Goal: Task Accomplishment & Management: Manage account settings

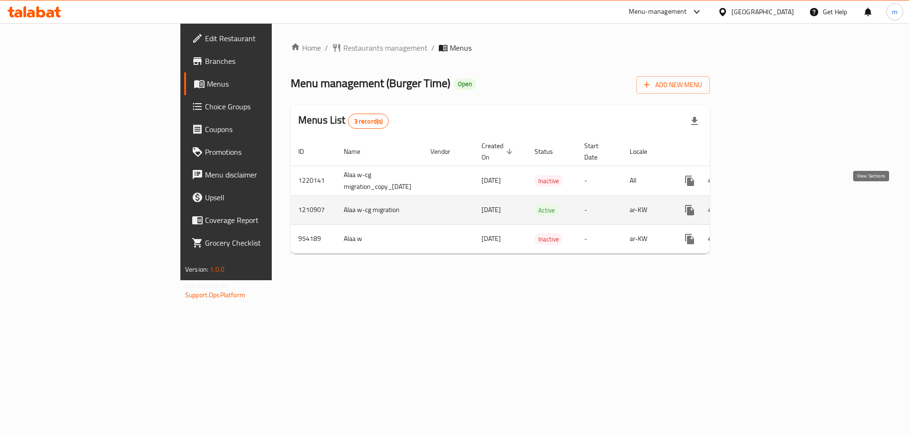
click at [763, 204] on icon "enhanced table" at bounding box center [757, 209] width 11 height 11
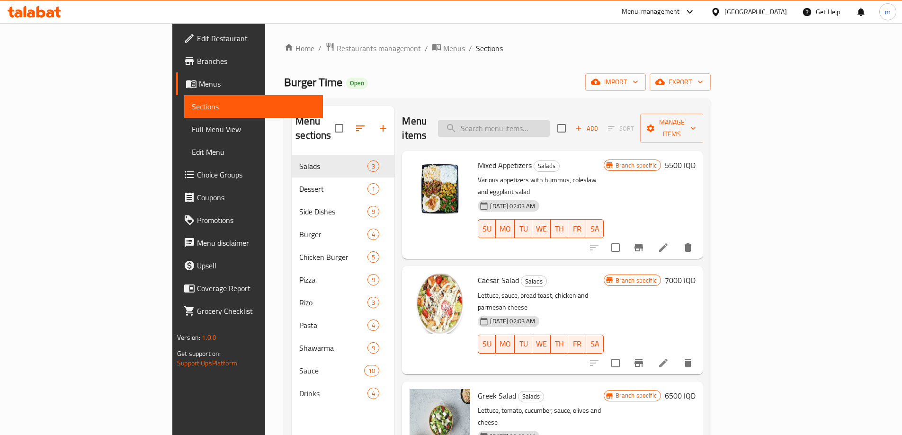
click at [550, 125] on input "search" at bounding box center [494, 128] width 112 height 17
paste input "Greek Salad"
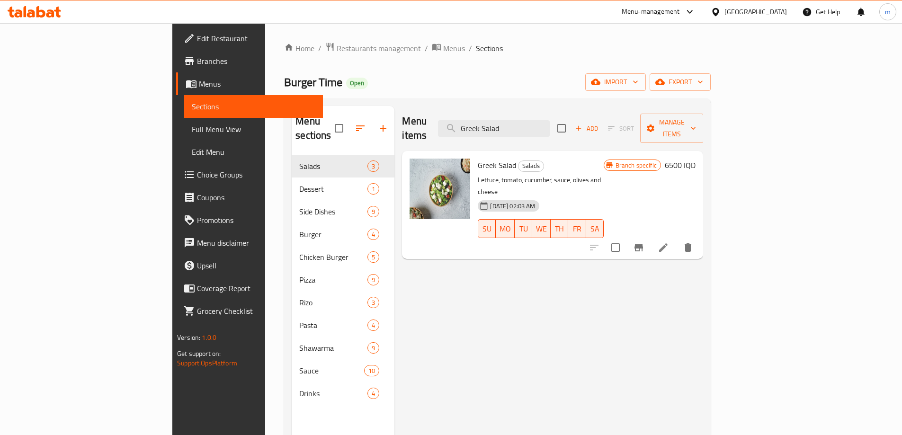
type input "Greek Salad"
drag, startPoint x: 457, startPoint y: 165, endPoint x: 675, endPoint y: 173, distance: 217.9
click at [607, 173] on div "Greek Salad Salads Lettuce, tomato, cucumber, sauce, olives and cheese [DATE] 0…" at bounding box center [540, 205] width 133 height 100
click at [444, 275] on div "Menu items Greek Salad Add Sort Manage items Greek Salad Salads Lettuce, tomato…" at bounding box center [548, 323] width 309 height 435
click at [669, 242] on icon at bounding box center [662, 247] width 11 height 11
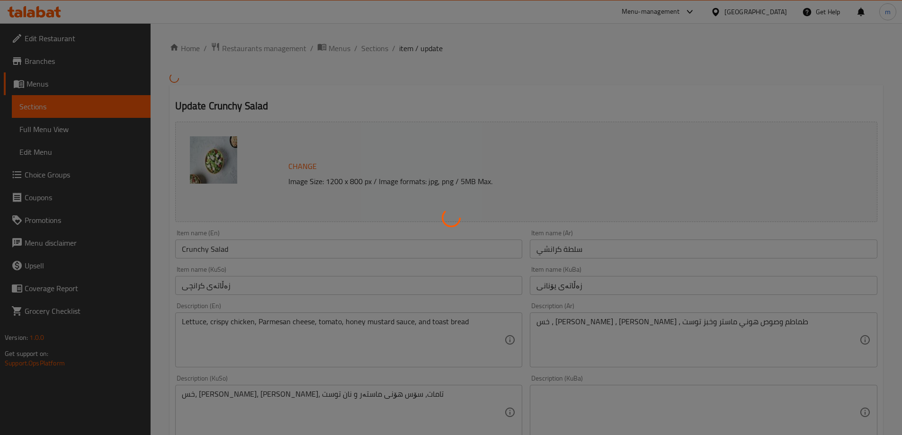
click at [307, 286] on div at bounding box center [451, 217] width 902 height 435
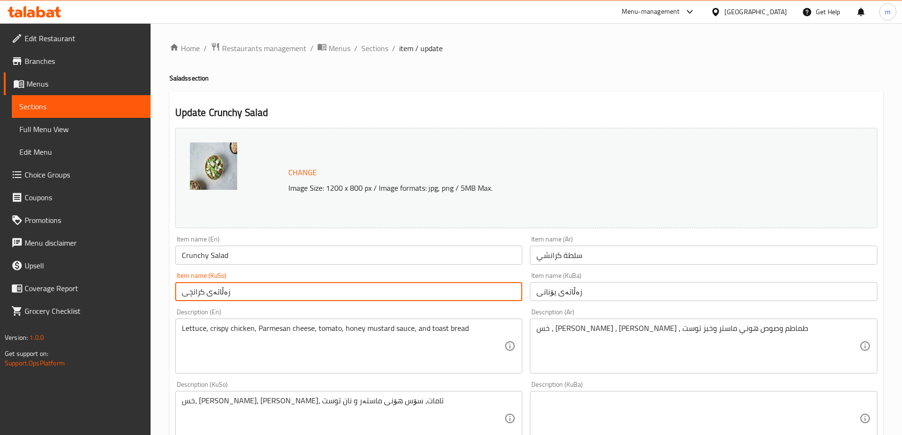
click at [446, 283] on input "زەڵاتەی کرانچی" at bounding box center [348, 291] width 347 height 19
click at [444, 289] on input "زەڵاتەی کرانچی" at bounding box center [348, 291] width 347 height 19
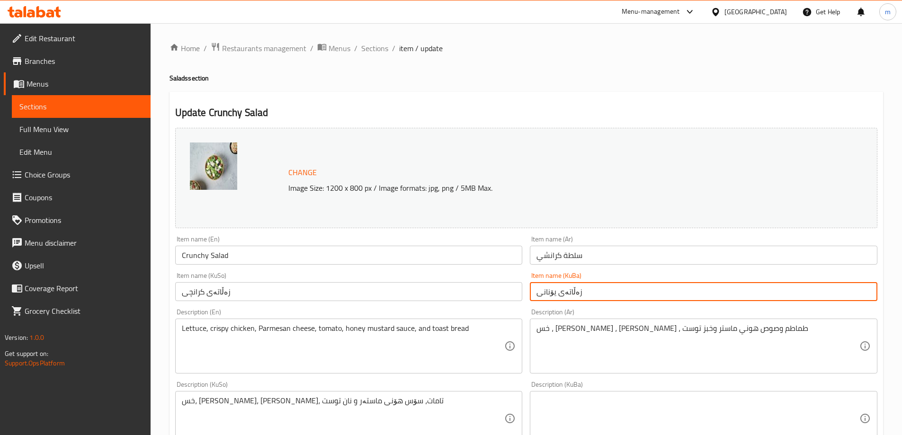
click at [644, 292] on input "زەڵاتەی یۆنانی" at bounding box center [703, 291] width 347 height 19
paste input "کران"
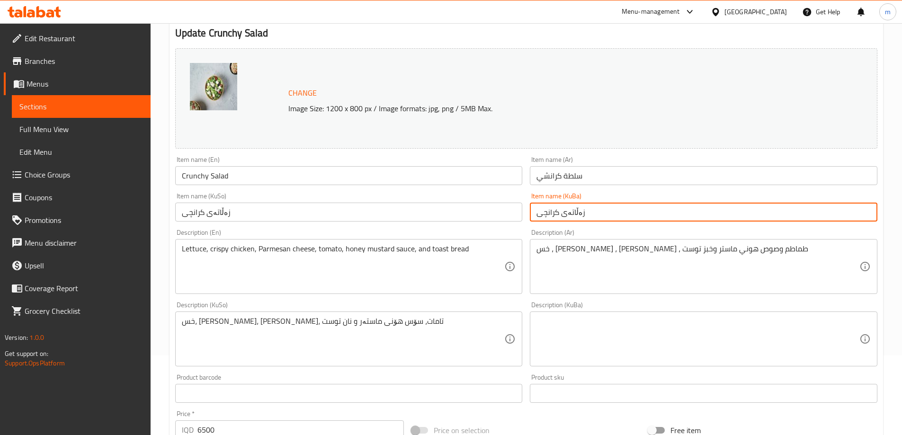
scroll to position [89, 0]
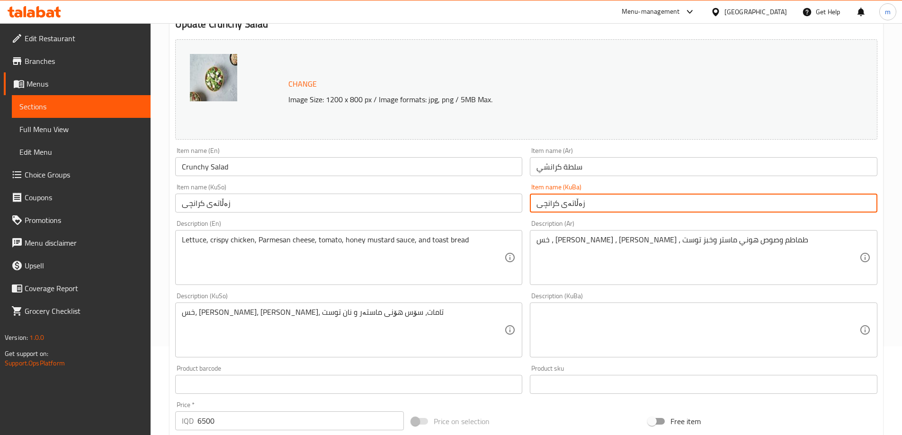
type input "زەڵاتەی کرانچی"
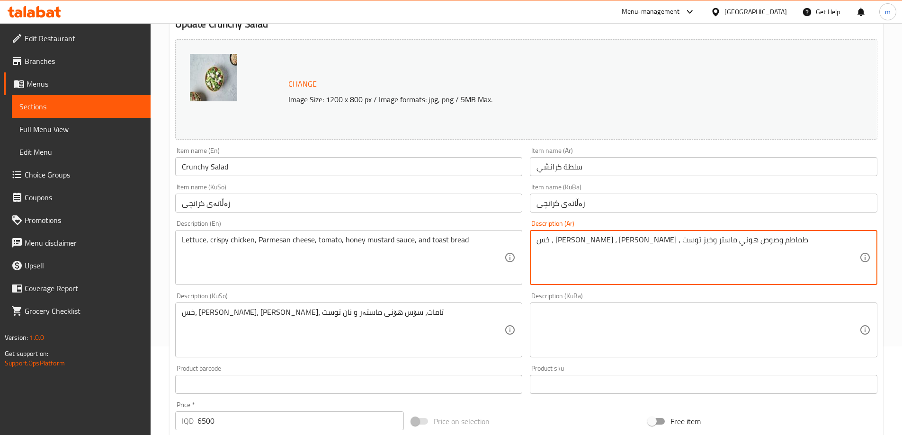
click at [714, 255] on textarea "خس ، [PERSON_NAME] ، [PERSON_NAME] ، طماطم وصوص هوني ماستر وخبز توست" at bounding box center [697, 257] width 323 height 45
click at [840, 240] on textarea "خس ، [PERSON_NAME] ، [PERSON_NAME] ، طماطم وصوص هوني ماستر وخبز توست" at bounding box center [697, 257] width 323 height 45
click at [754, 239] on textarea "خس ، دجاج [PERSON_NAME] ، جبن بارميزان ، طماطم وصوص هوني ماستر وخبز توست" at bounding box center [697, 257] width 323 height 45
click at [797, 241] on textarea "خس ، دجاج [PERSON_NAME] ، جبن بارميزان، طماطم وصوص هوني ماستر وخبز توست" at bounding box center [697, 257] width 323 height 45
drag, startPoint x: 727, startPoint y: 238, endPoint x: 732, endPoint y: 242, distance: 6.7
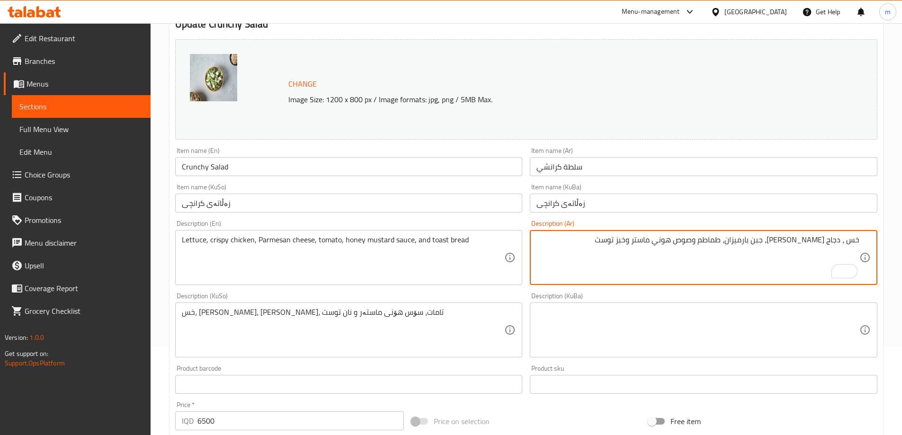
click at [732, 242] on textarea "خس ، دجاج [PERSON_NAME]، جبن بارميزان، طماطم وصوص هوني ماستر وخبز توست" at bounding box center [697, 257] width 323 height 45
type textarea "خس ، دجاج [PERSON_NAME]، جبن بارميزان، طماطم، صوص هوني ماستر وخبز توست"
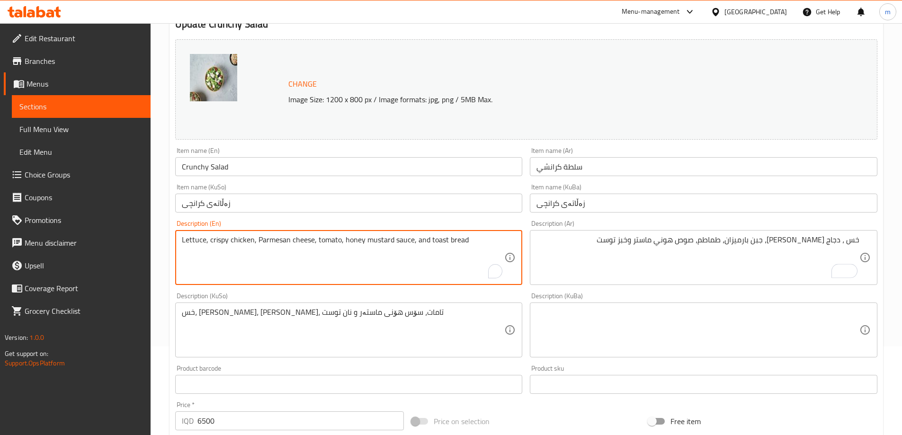
click at [357, 241] on textarea "Lettuce, crispy chicken, Parmesan cheese, tomato, honey mustard sauce, and toas…" at bounding box center [343, 257] width 323 height 45
click at [355, 252] on textarea "Lettuce, crispy chicken, Parmesan cheese, tomato, honey mustard sauce, and toas…" at bounding box center [343, 257] width 323 height 45
click at [413, 248] on textarea "Lettuce, crispy chicken, Parmesan cheese, tomato, honey mustard sauce, and toas…" at bounding box center [343, 257] width 323 height 45
click at [427, 267] on textarea "Lettuce, crispy chicken, Parmesan cheese, tomato, honey mustard sauce and toast…" at bounding box center [343, 257] width 323 height 45
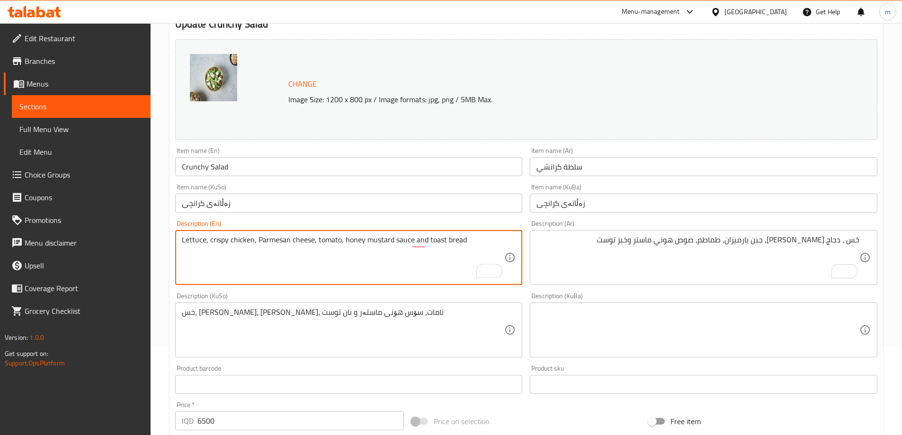
type textarea "Lettuce, crispy chicken, Parmesan cheese, tomato, honey mustard sauce and toast…"
click at [560, 248] on textarea "خس ، دجاج [PERSON_NAME]، جبن بارميزان، طماطم، صوص هوني ماستر وخبز توست" at bounding box center [697, 257] width 323 height 45
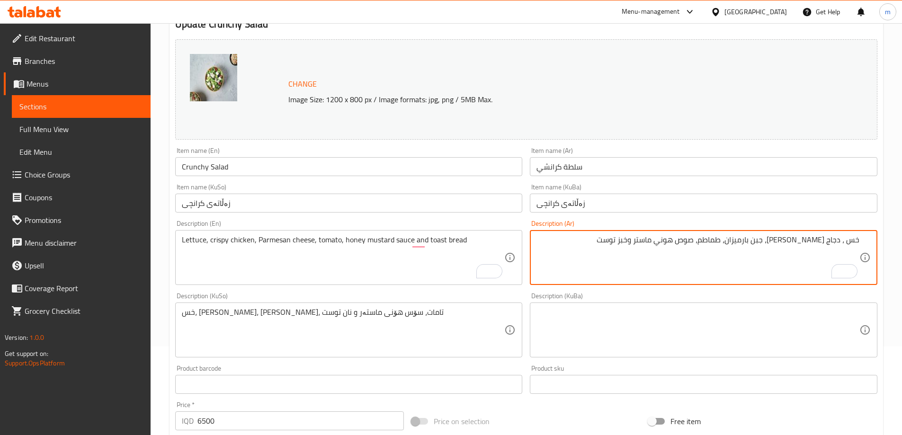
click at [845, 240] on textarea "خس ، دجاج [PERSON_NAME]، جبن بارميزان، طماطم، صوص هوني ماستر وخبز توست" at bounding box center [697, 257] width 323 height 45
click at [846, 242] on textarea "خس ، دجاج [PERSON_NAME]، جبن بارميزان، طماطم، صوص هوني ماستر وخبز توست" at bounding box center [697, 257] width 323 height 45
click at [844, 238] on textarea "خس ، دجاج [PERSON_NAME]، جبن بارميزان، طماطم، صوص هوني ماستر وخبز توست" at bounding box center [697, 257] width 323 height 45
drag, startPoint x: 709, startPoint y: 240, endPoint x: 669, endPoint y: 240, distance: 39.8
click at [669, 240] on textarea "خس، دجاج [PERSON_NAME]، جبن بارميزان، طماطم، صوص هوني ماستر وخبز توست" at bounding box center [697, 257] width 323 height 45
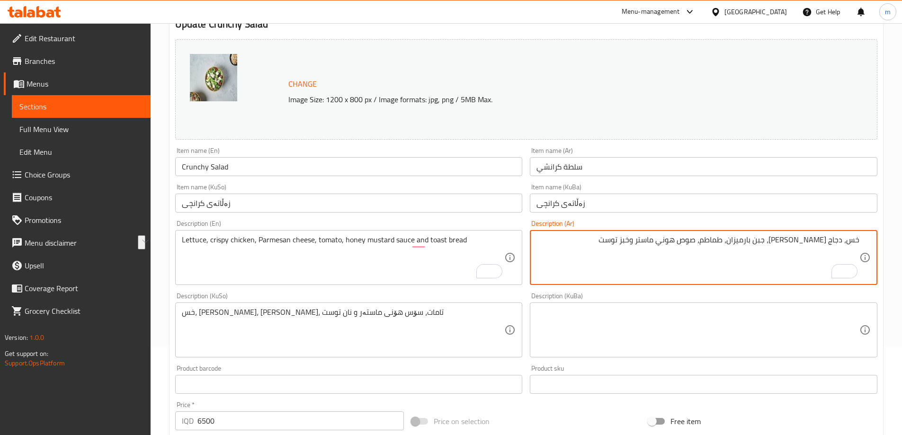
paste textarea "ستردة بالعسل"
type textarea "خس، دجاج [PERSON_NAME]، جبن بارميزان، طماطم، صوص مستردة بالعسل وخبز توست"
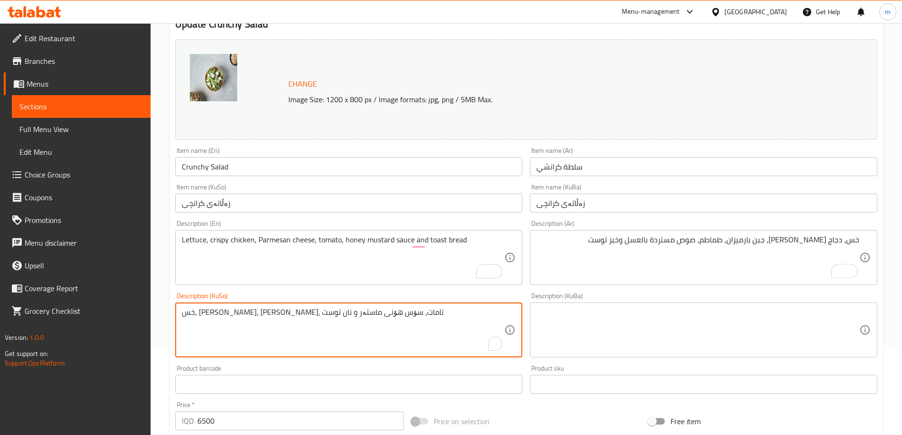
click at [394, 332] on textarea "خس، [PERSON_NAME]، [PERSON_NAME]، تامات، سۆس هۆنی ماستەر و نان توست" at bounding box center [343, 330] width 323 height 45
click at [497, 313] on textarea "خس، [PERSON_NAME]، [PERSON_NAME]، تامات، سۆس هۆنی ماستەر و نان توست" at bounding box center [343, 330] width 323 height 45
drag, startPoint x: 395, startPoint y: 319, endPoint x: 632, endPoint y: 310, distance: 237.3
click at [632, 310] on div "Change Image Size: 1200 x 800 px / Image formats: jpg, png / 5MB Max. Item name…" at bounding box center [526, 300] width 710 height 531
paste textarea "موستاردی هەنگوین"
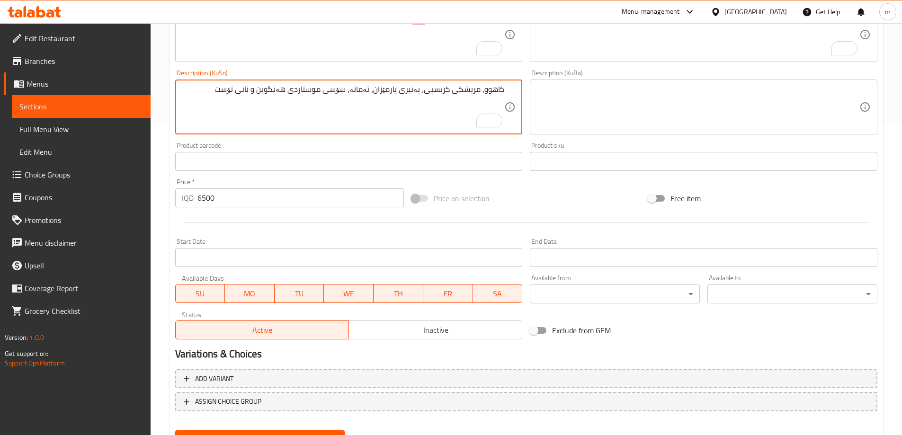
scroll to position [356, 0]
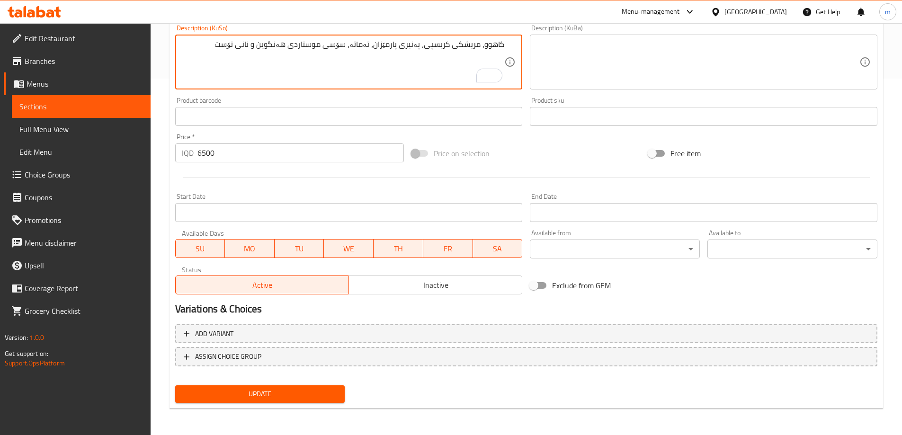
type textarea "کاهوو، مریشکی کریسپی، پەنیری پارمێزان، تەماتە، سۆسی موستاردی هەنگوین و نانی تۆست"
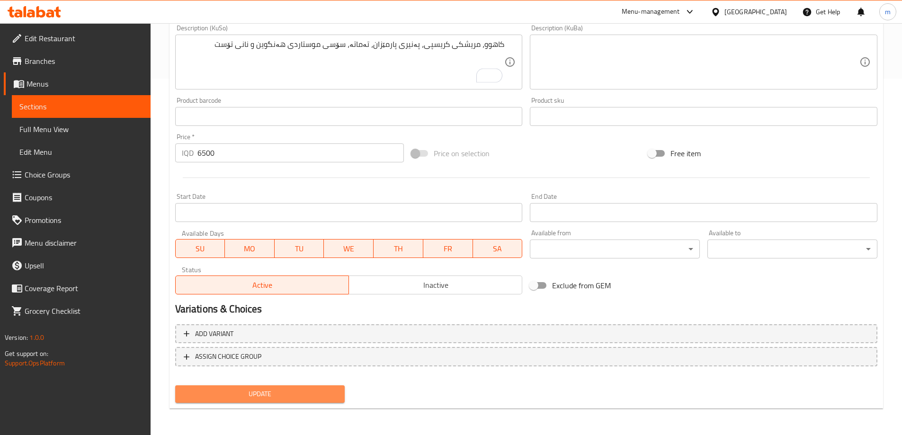
click at [275, 397] on span "Update" at bounding box center [260, 394] width 155 height 12
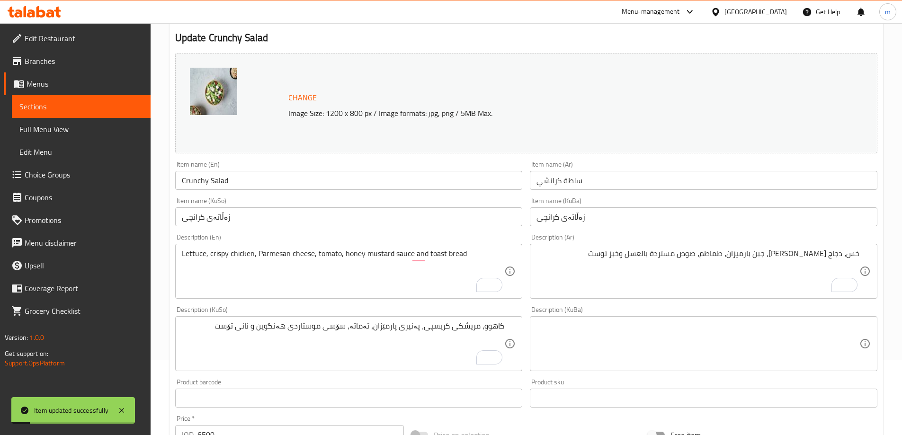
scroll to position [25, 0]
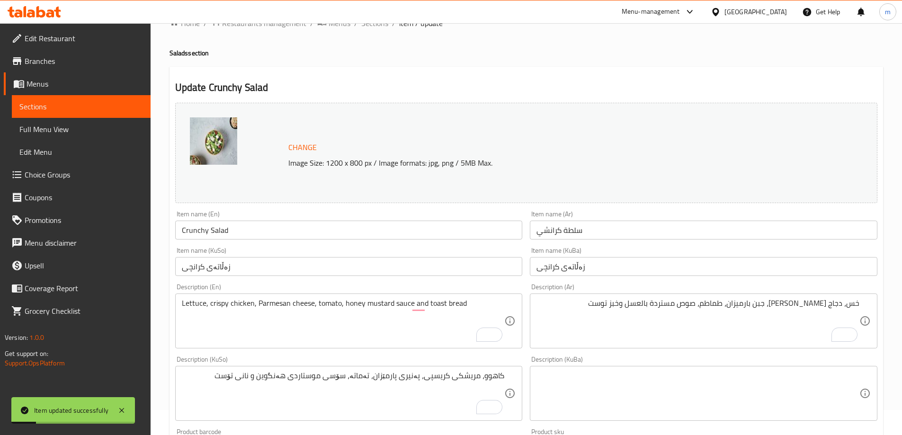
click at [194, 224] on input "Crunchy Salad" at bounding box center [348, 230] width 347 height 19
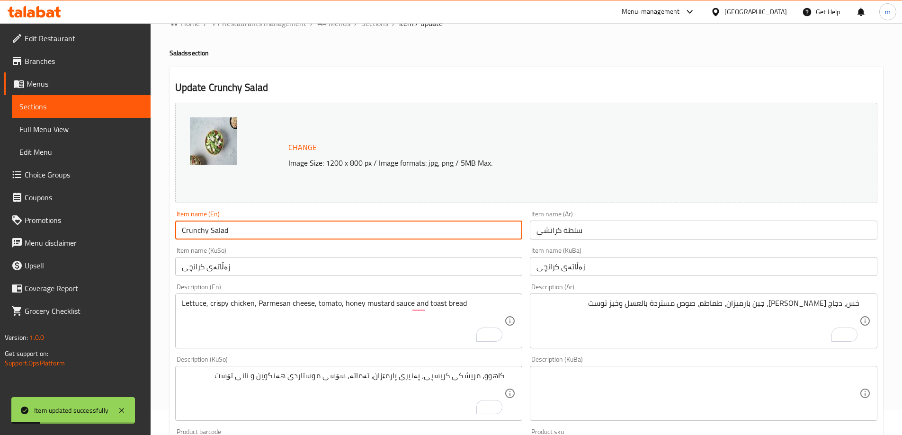
click at [194, 224] on input "Crunchy Salad" at bounding box center [348, 230] width 347 height 19
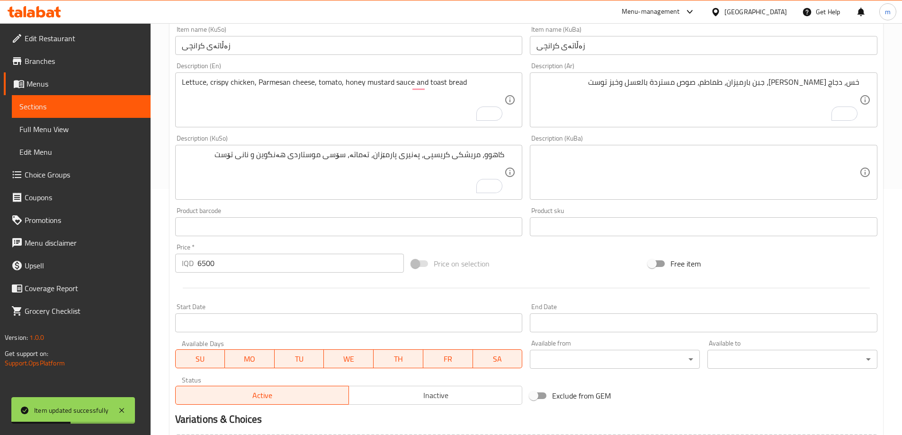
click at [64, 139] on link "Full Menu View" at bounding box center [81, 129] width 139 height 23
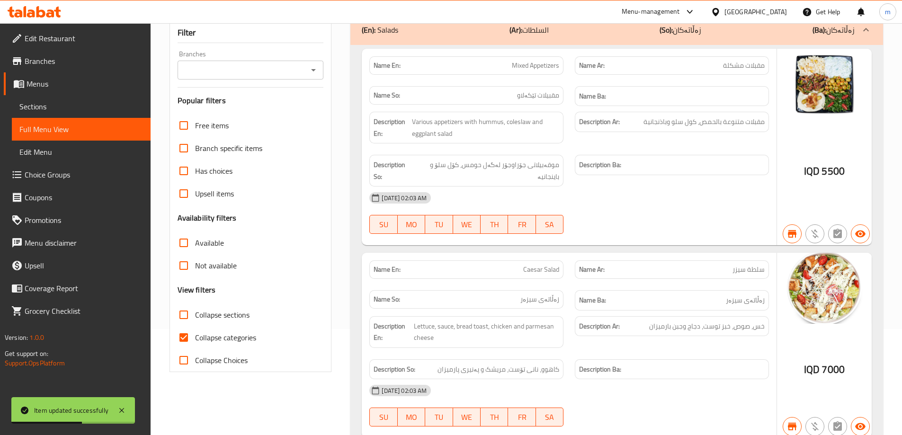
scroll to position [25, 0]
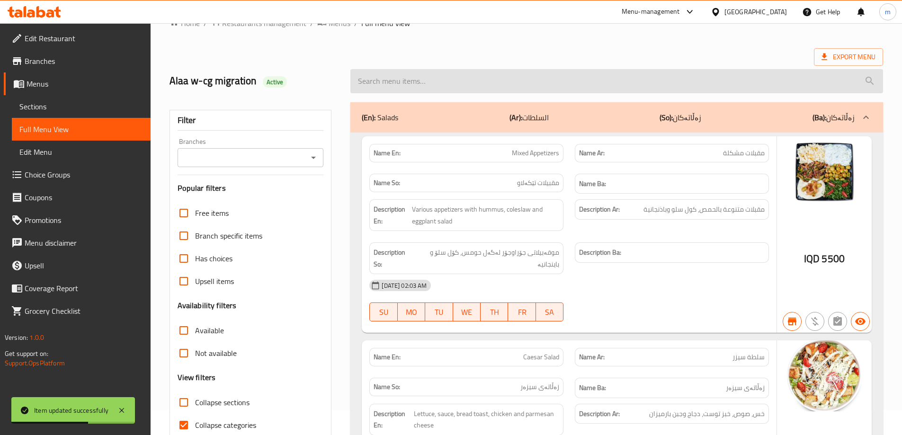
click at [472, 88] on input "search" at bounding box center [616, 81] width 532 height 24
paste input "Crunchy Salad"
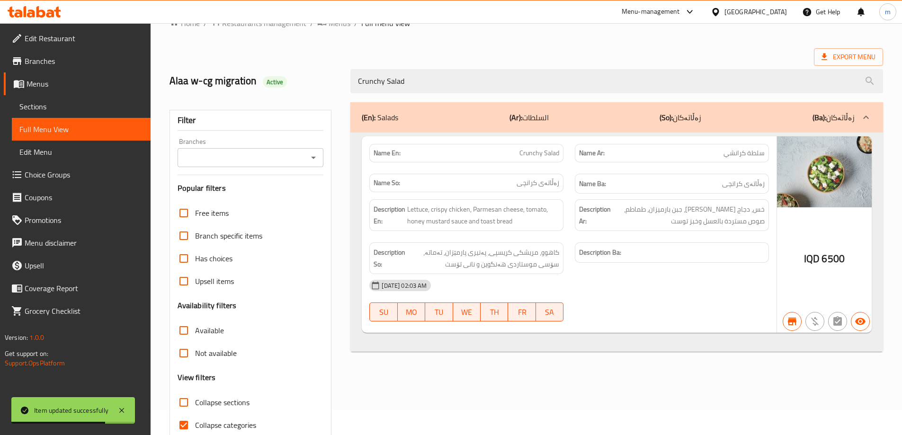
click at [311, 159] on icon "Open" at bounding box center [313, 157] width 11 height 11
type input "Crunchy Salad"
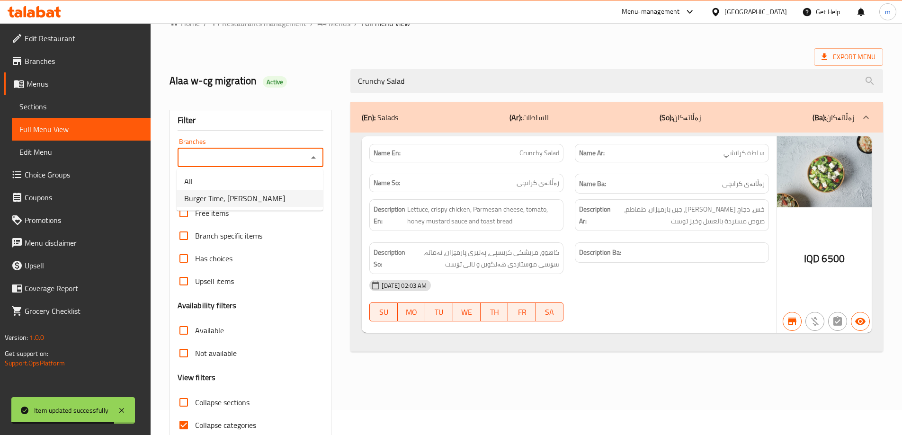
click at [268, 191] on li "Burger Time, [PERSON_NAME]" at bounding box center [250, 198] width 146 height 17
type input "Burger Time, [PERSON_NAME]"
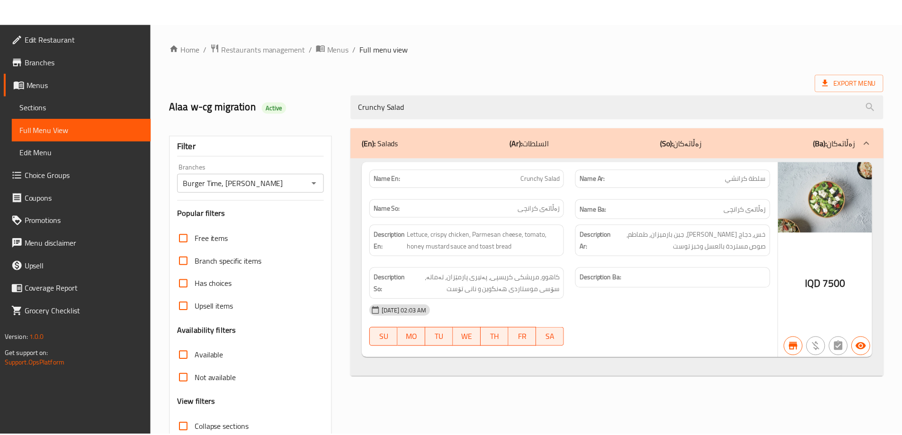
scroll to position [69, 0]
